Goal: Task Accomplishment & Management: Manage account settings

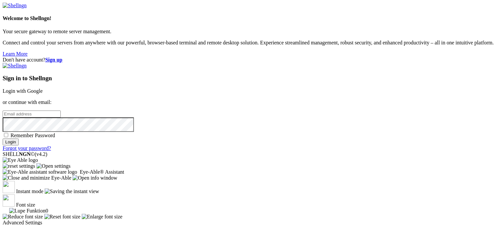
type input "[EMAIL_ADDRESS][US_STATE][DOMAIN_NAME]"
click at [19, 145] on input "Login" at bounding box center [11, 141] width 16 height 7
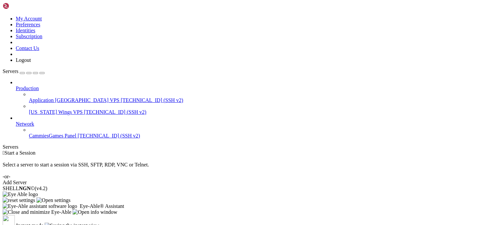
click at [63, 97] on span "Application [GEOGRAPHIC_DATA] VPS" at bounding box center [74, 100] width 91 height 6
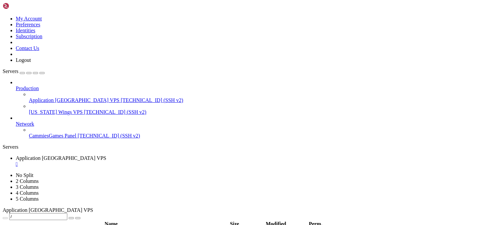
click at [44, 109] on span "[US_STATE] Wings VPS" at bounding box center [56, 112] width 54 height 6
click at [62, 97] on span "Application [GEOGRAPHIC_DATA] VPS" at bounding box center [74, 100] width 91 height 6
click at [3, 16] on icon at bounding box center [3, 16] width 0 height 0
click at [42, 39] on link "Subscription" at bounding box center [29, 36] width 27 height 6
